Goal: Task Accomplishment & Management: Manage account settings

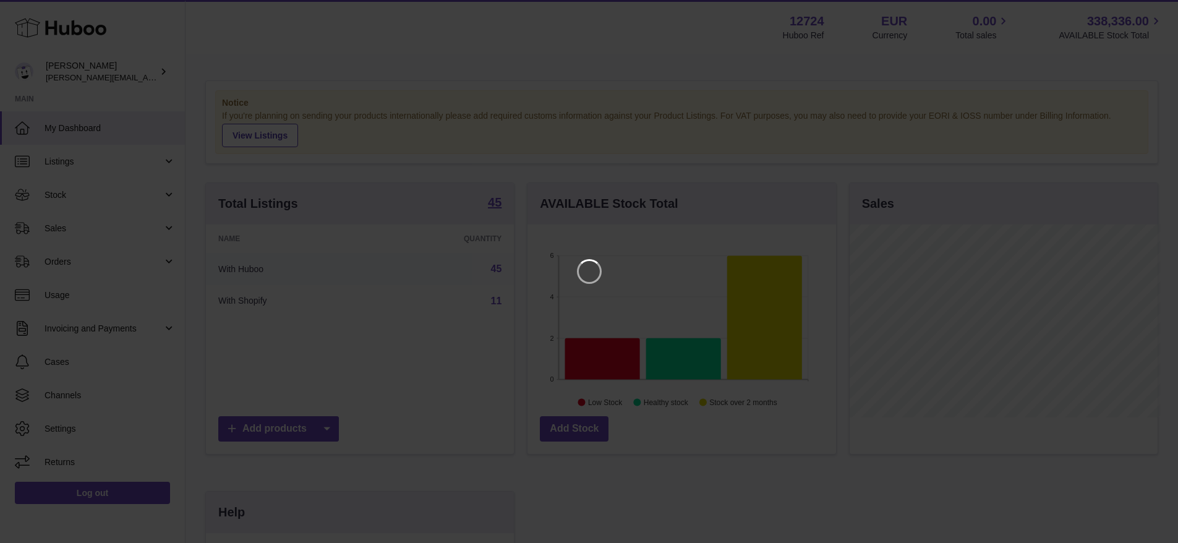
scroll to position [193, 311]
click at [88, 241] on iframe at bounding box center [594, 271] width 1138 height 493
click at [156, 263] on iframe at bounding box center [594, 271] width 1138 height 493
click at [1157, 12] on icon "Close" at bounding box center [1155, 11] width 10 height 10
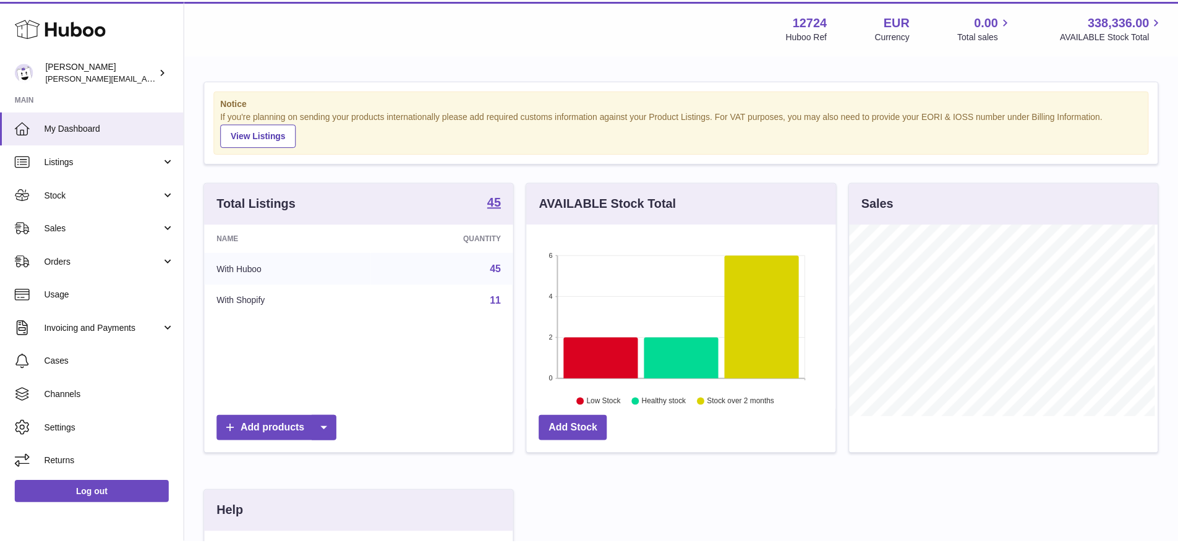
scroll to position [618120, 618005]
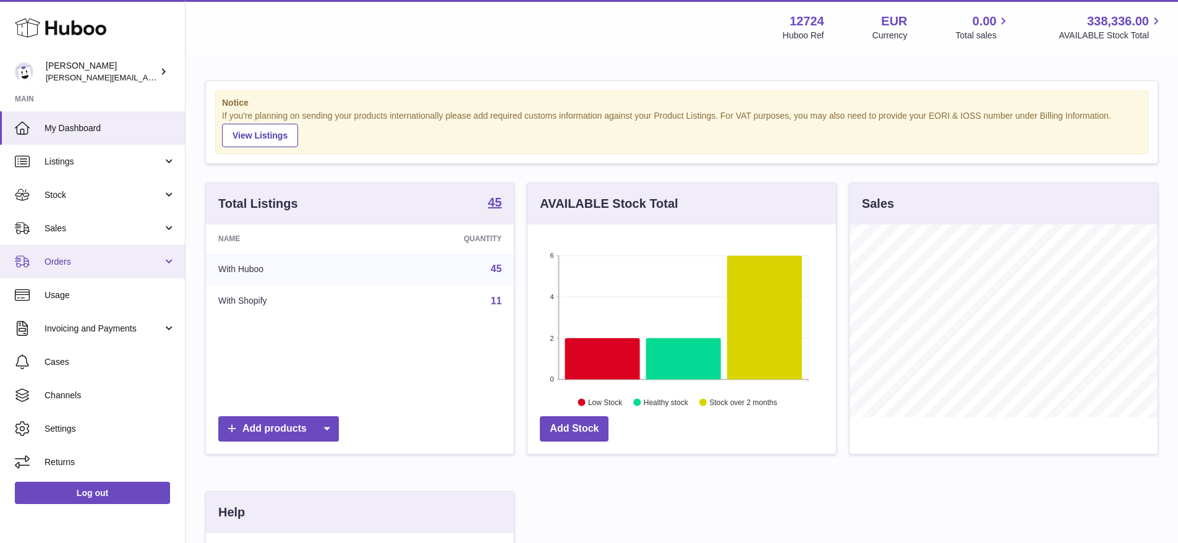
click at [122, 254] on link "Orders" at bounding box center [92, 261] width 185 height 33
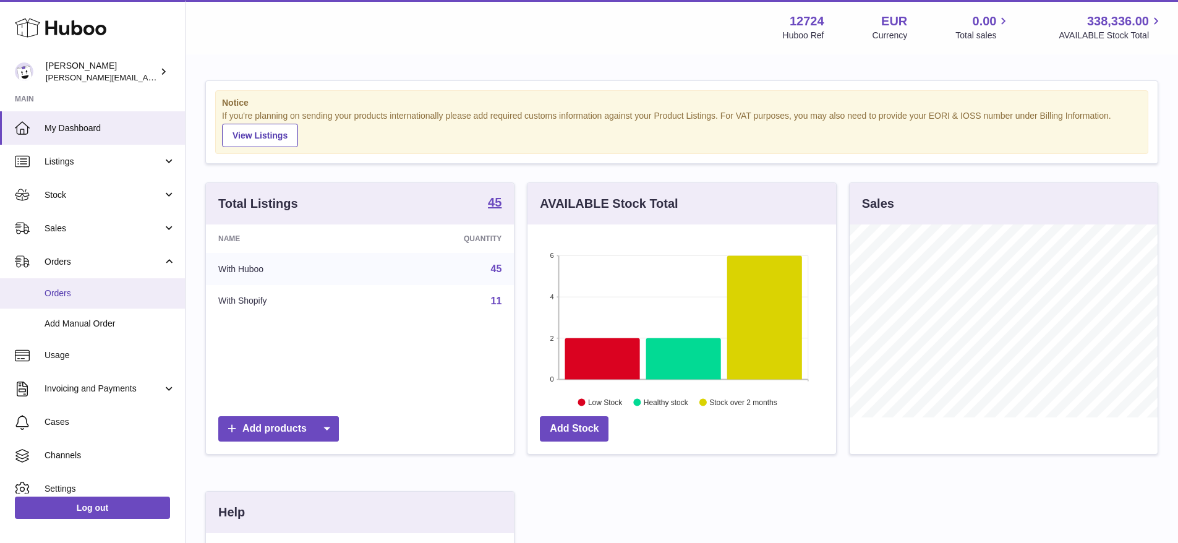
click at [103, 294] on span "Orders" at bounding box center [110, 294] width 131 height 12
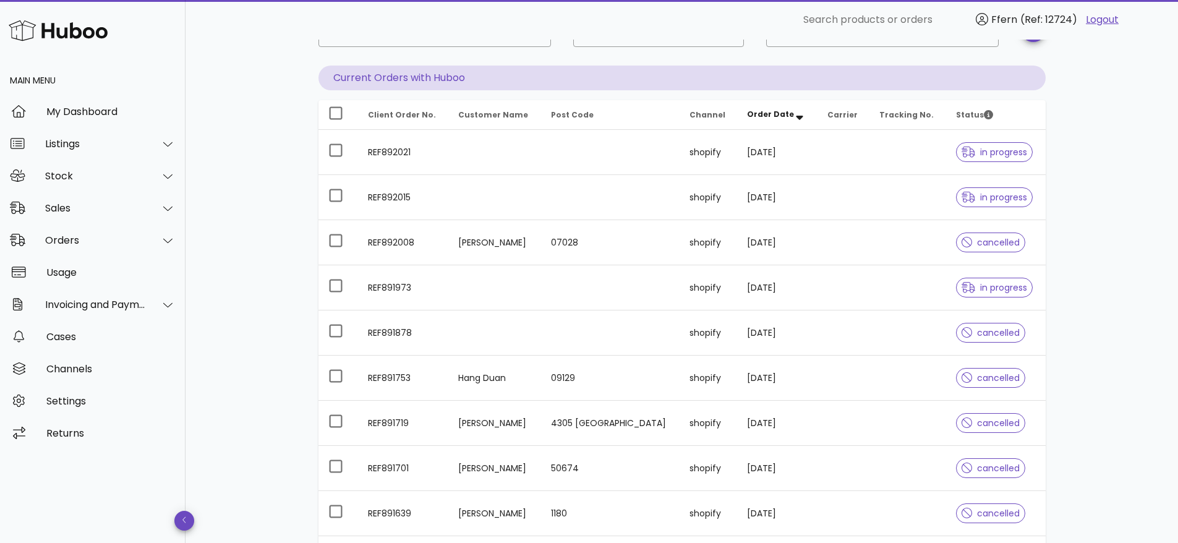
scroll to position [32, 0]
